Goal: Register for event/course

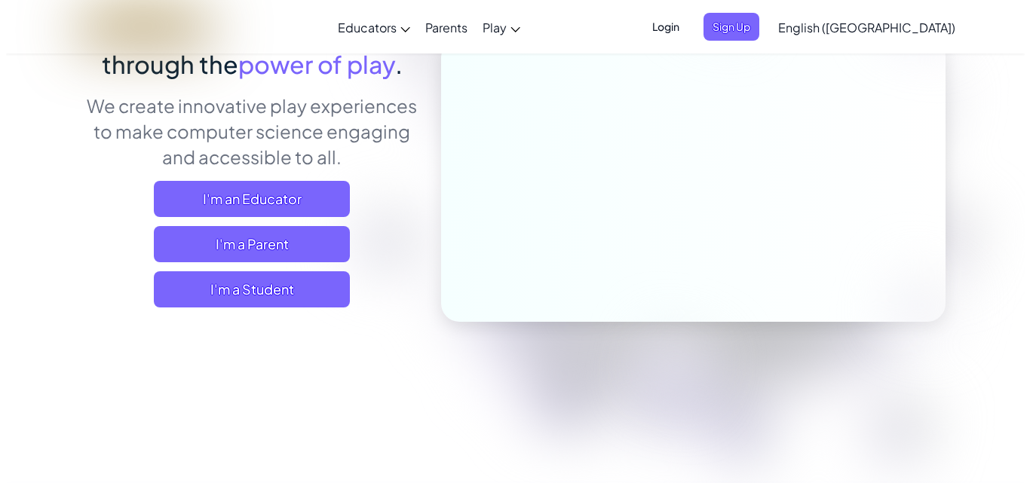
scroll to position [285, 0]
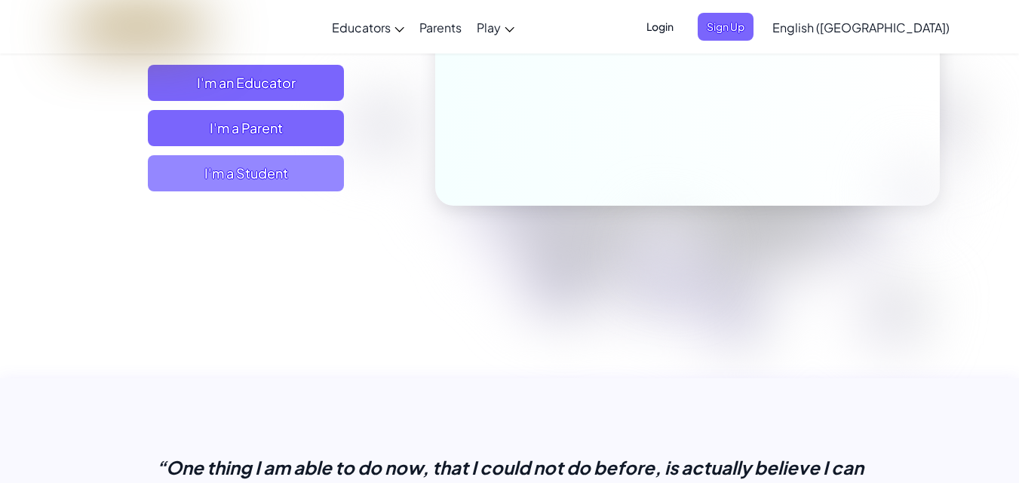
click at [229, 176] on span "I'm a Student" at bounding box center [246, 173] width 196 height 36
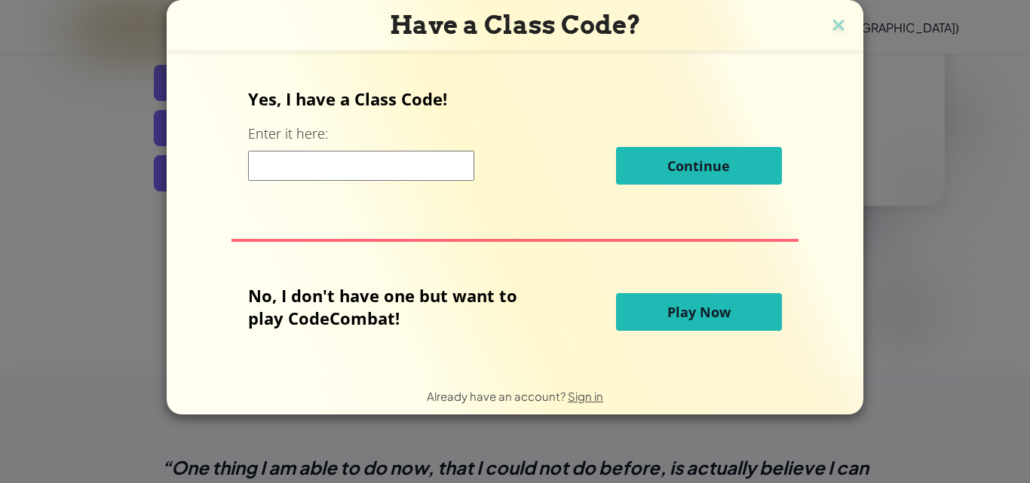
click at [204, 155] on div "Yes, I have a Class Code! Enter it here: Continue No, I don't have one but want…" at bounding box center [515, 214] width 667 height 296
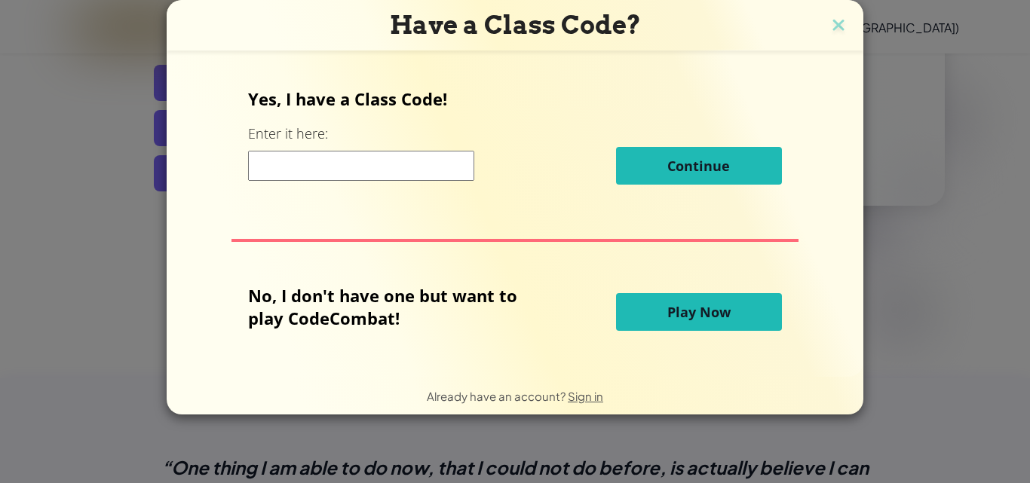
click at [204, 155] on div "Yes, I have a Class Code! Enter it here: Continue No, I don't have one but want…" at bounding box center [515, 214] width 667 height 296
click at [219, 200] on div "Yes, I have a Class Code! Enter it here: Continue No, I don't have one but want…" at bounding box center [515, 214] width 667 height 296
click at [249, 138] on div "Yes, I have a Class Code! Enter it here: Continue No, I don't have one but want…" at bounding box center [515, 214] width 667 height 296
